Goal: Task Accomplishment & Management: Manage account settings

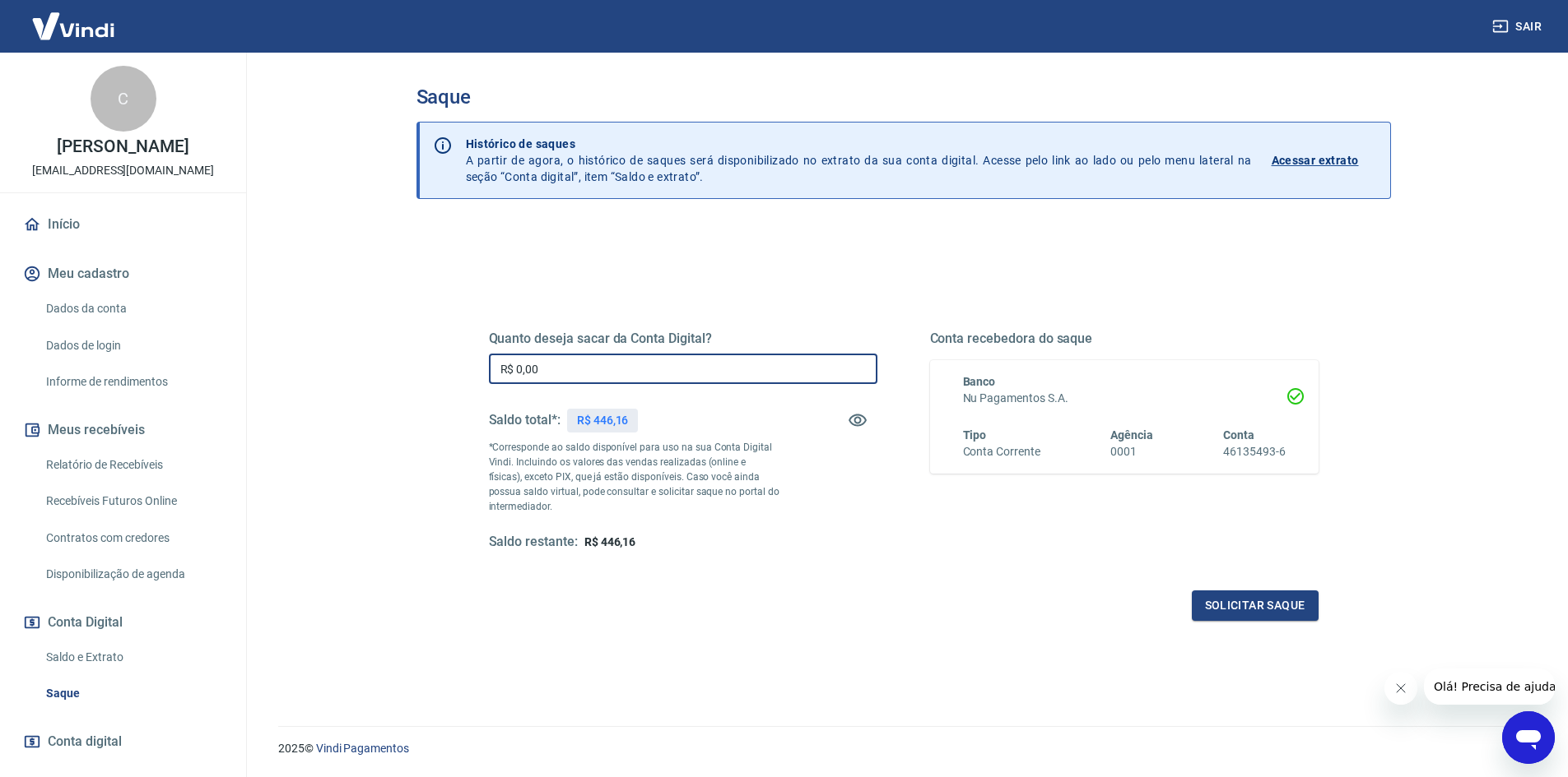
click at [597, 366] on input "R$ 0,00" at bounding box center [683, 369] width 388 height 30
type input "R$ 446,16"
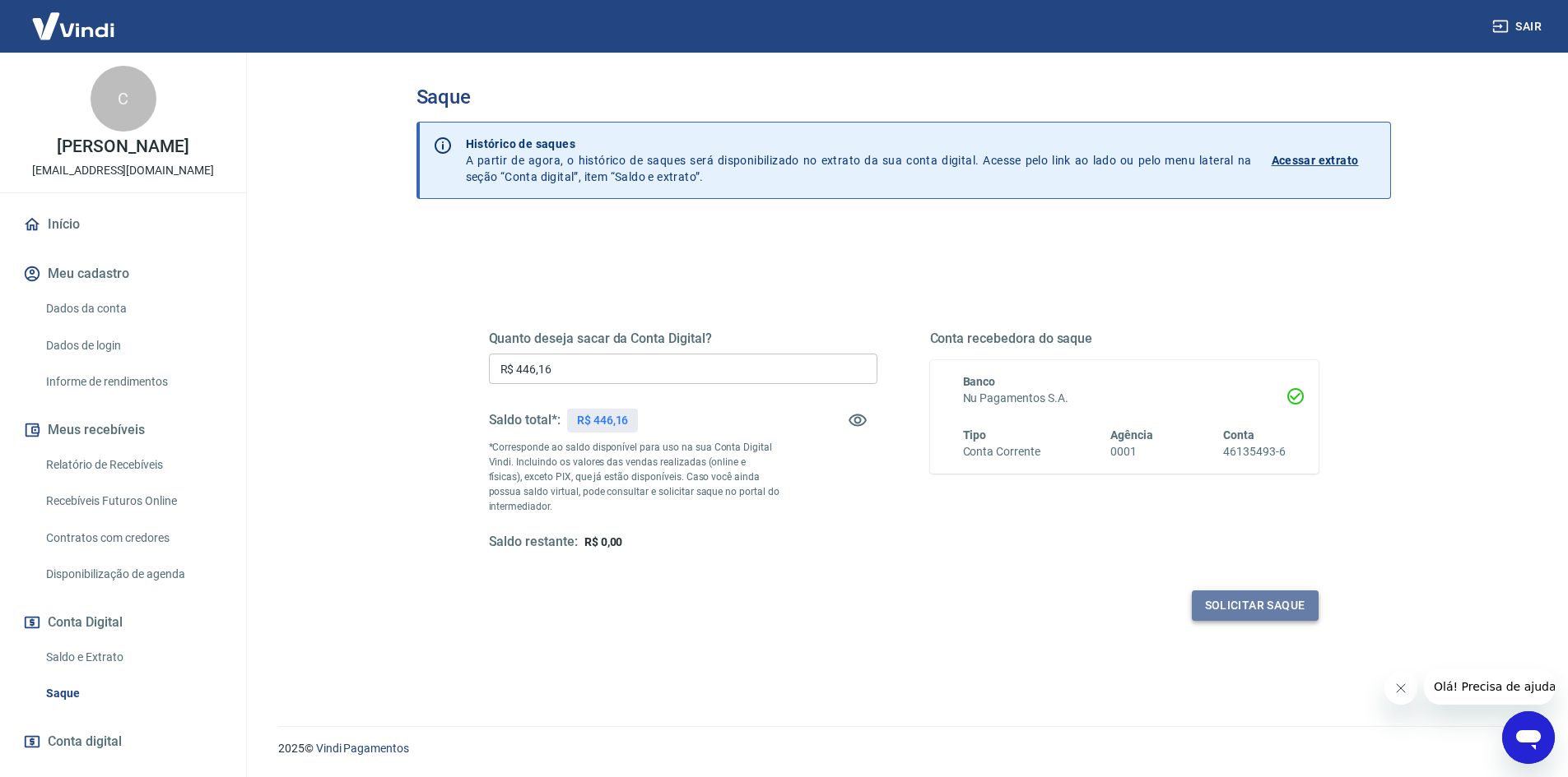
click at [1244, 612] on button "Solicitar saque" at bounding box center [1255, 605] width 126 height 30
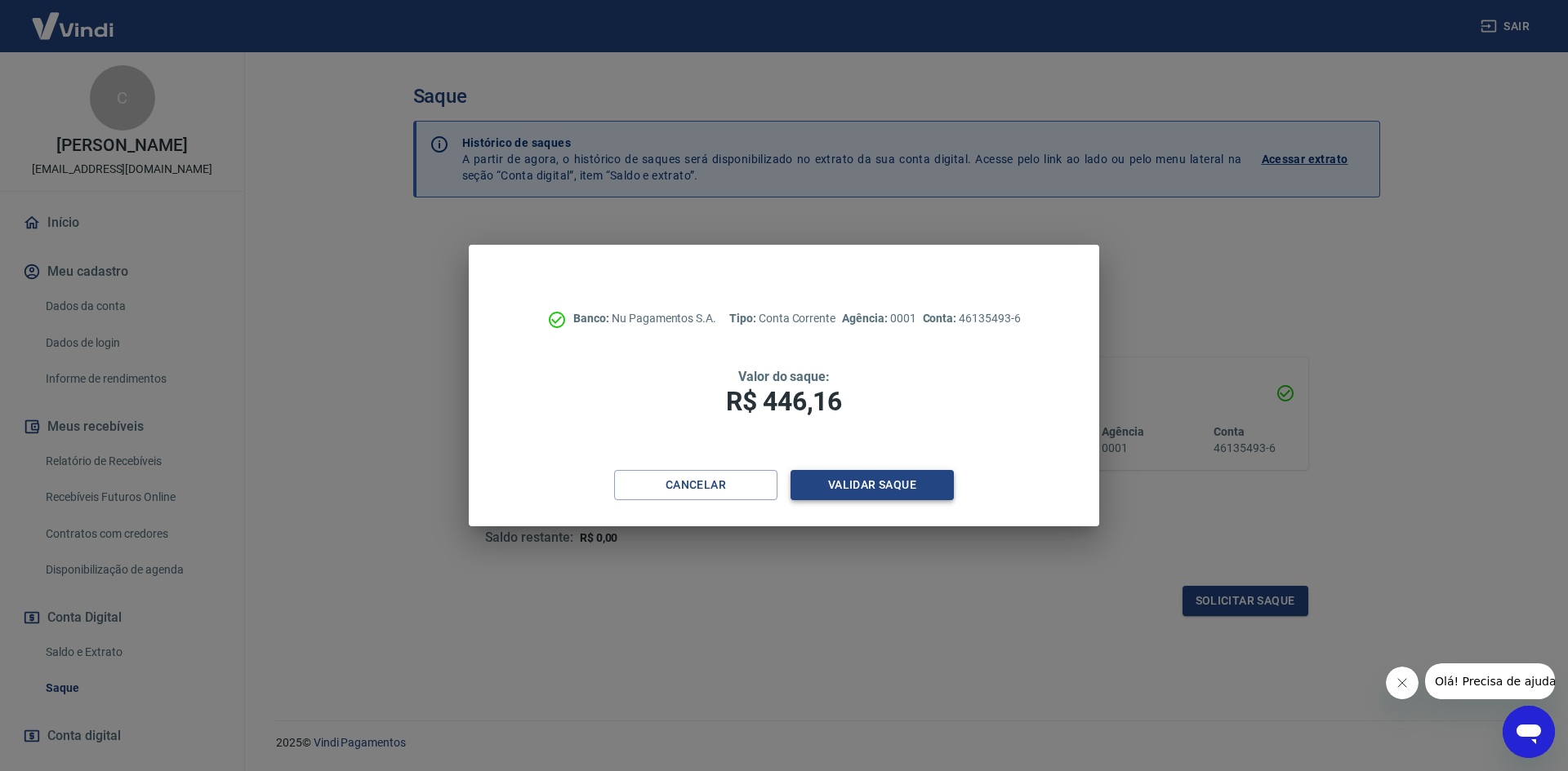
click at [898, 488] on button "Validar saque" at bounding box center [872, 484] width 163 height 30
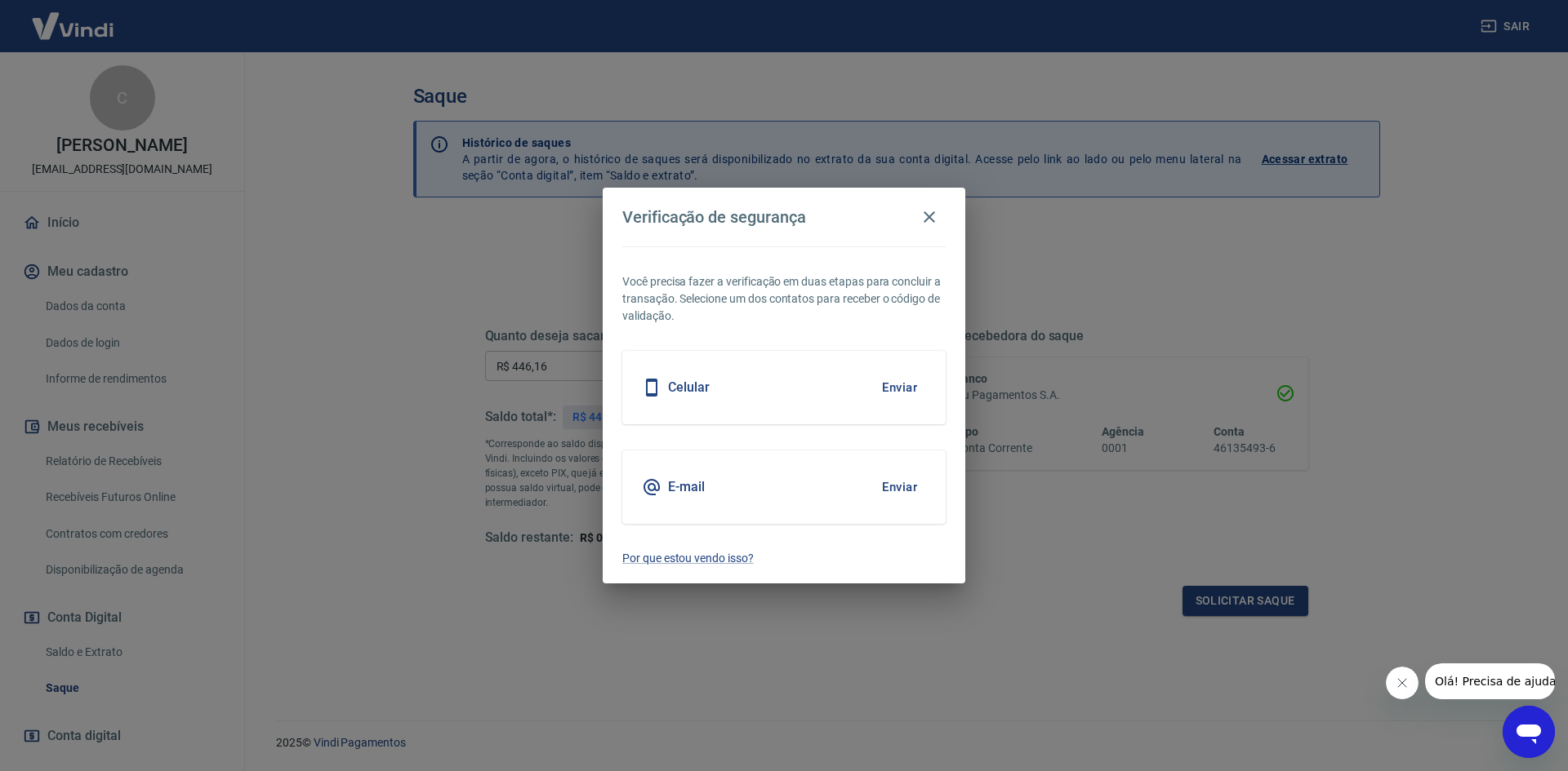
click at [887, 485] on button "Enviar" at bounding box center [899, 487] width 53 height 35
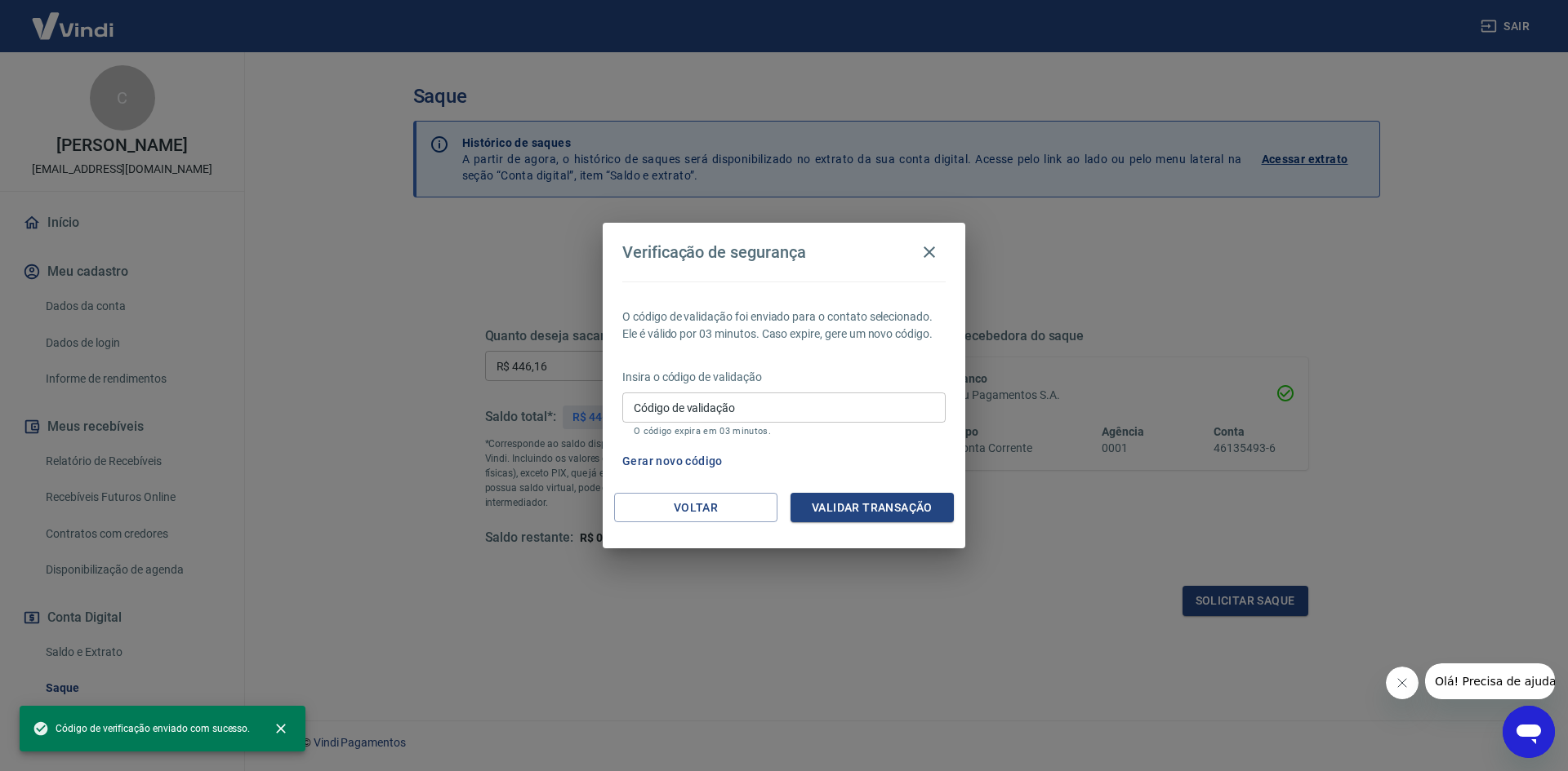
click at [701, 416] on input "Código de validação" at bounding box center [784, 407] width 323 height 30
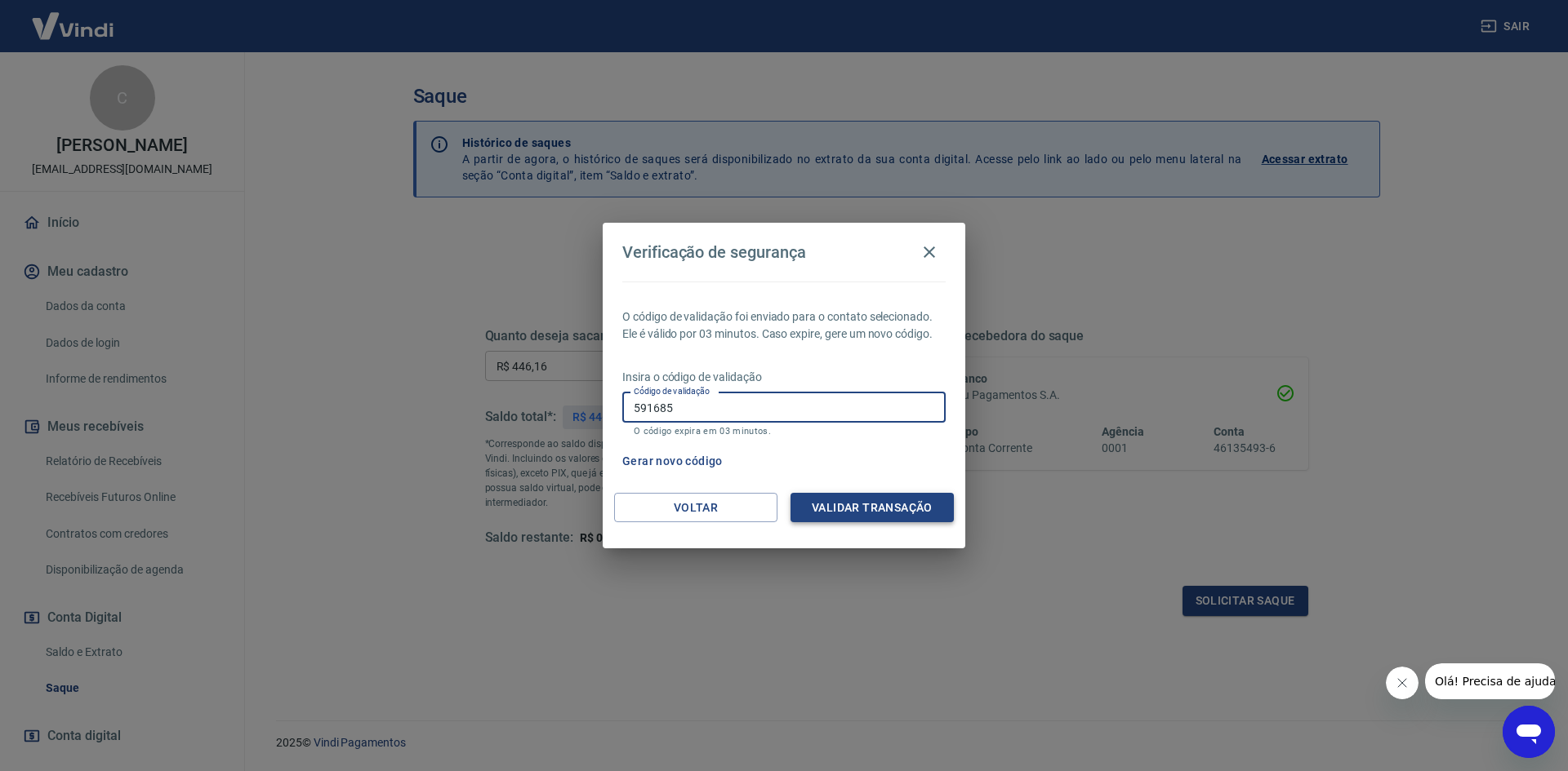
type input "591685"
click at [837, 507] on button "Validar transação" at bounding box center [872, 508] width 163 height 30
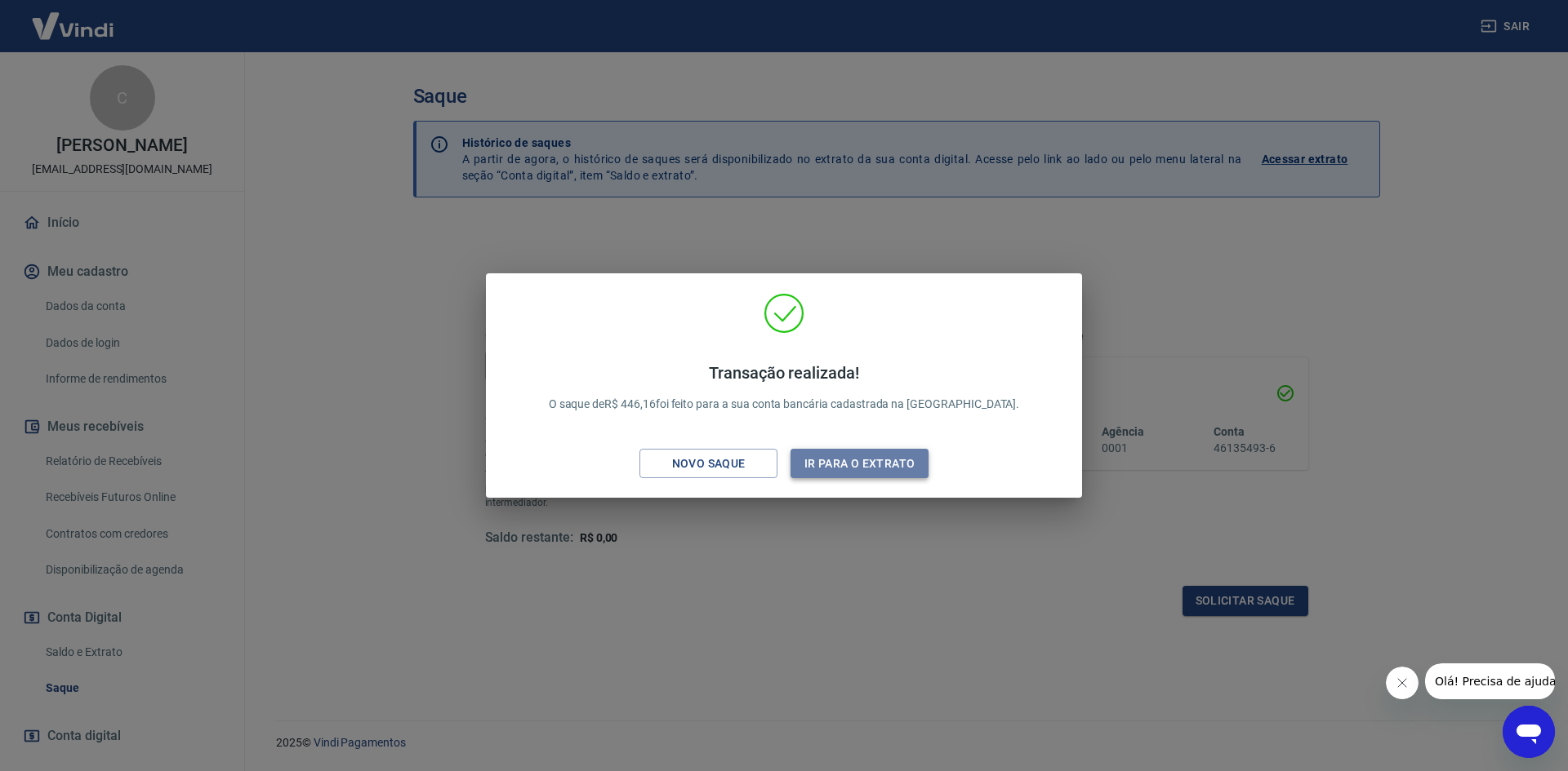
click at [881, 464] on button "Ir para o extrato" at bounding box center [859, 463] width 138 height 30
